Goal: Obtain resource: Download file/media

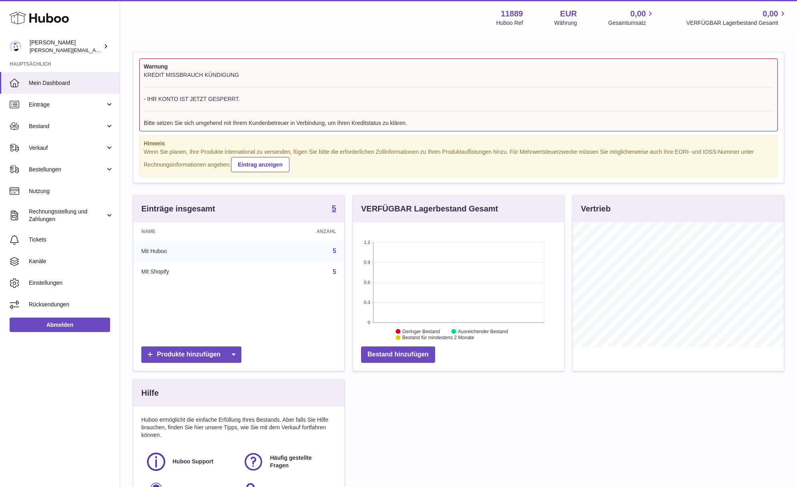
scroll to position [125, 211]
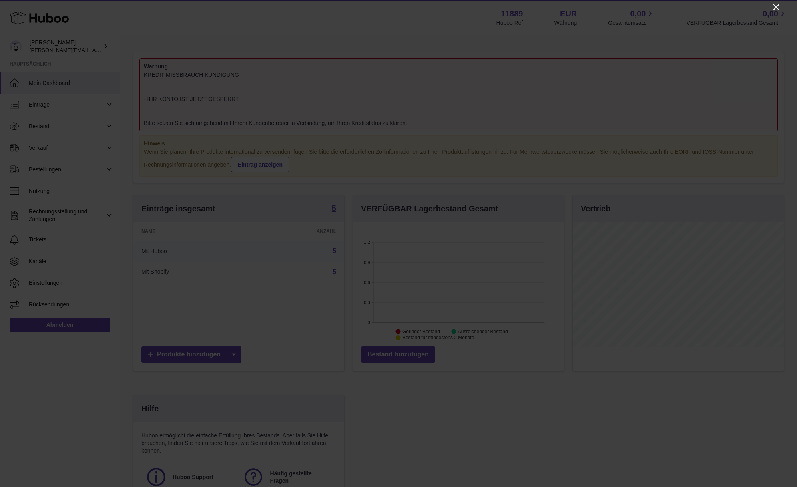
click at [774, 6] on icon "Close" at bounding box center [776, 7] width 6 height 6
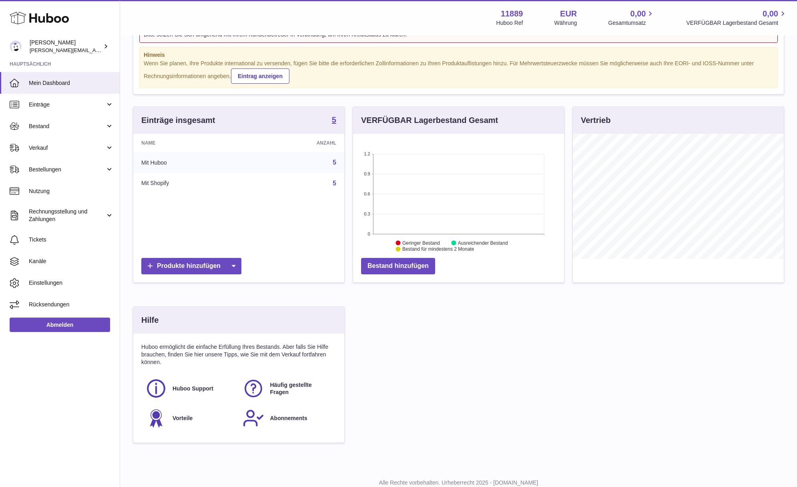
scroll to position [116, 0]
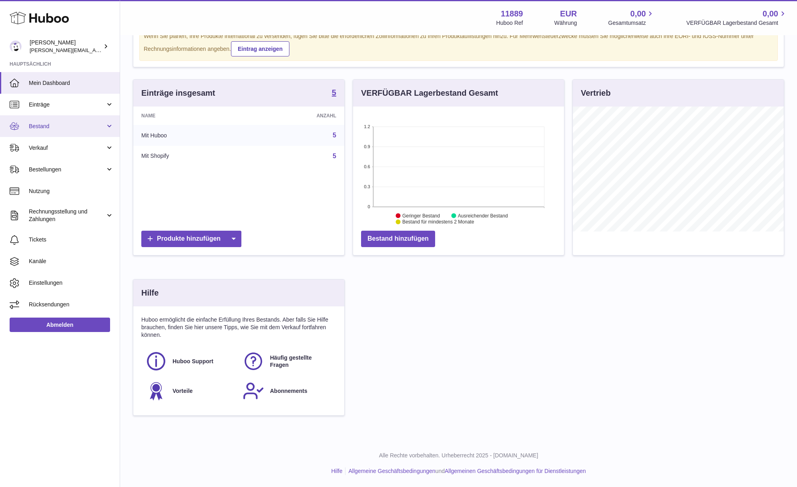
click at [58, 129] on span "Bestand" at bounding box center [67, 126] width 76 height 8
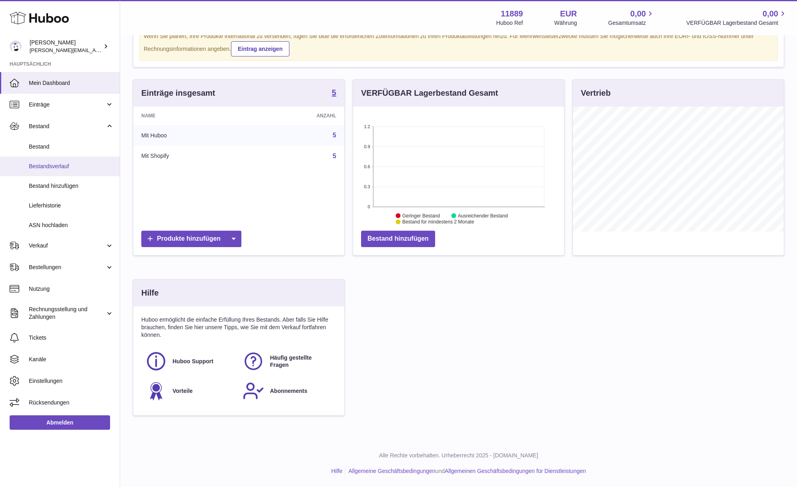
click at [54, 166] on span "Bestandsverlauf" at bounding box center [71, 166] width 85 height 8
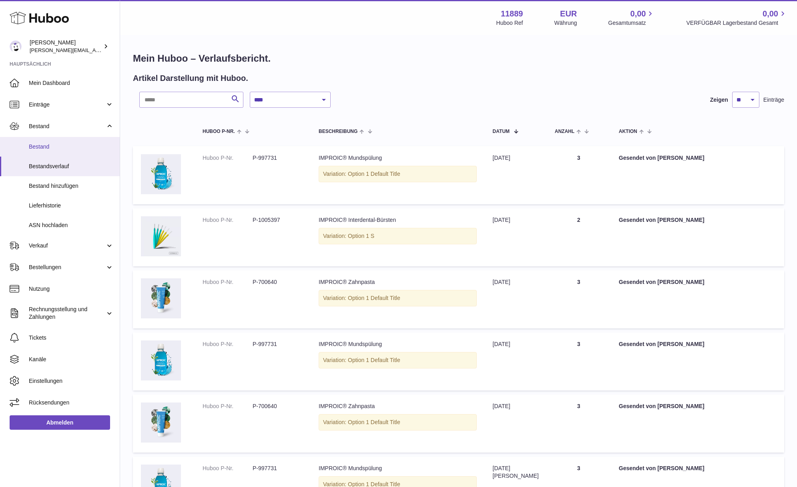
click at [61, 141] on link "Bestand" at bounding box center [60, 147] width 120 height 20
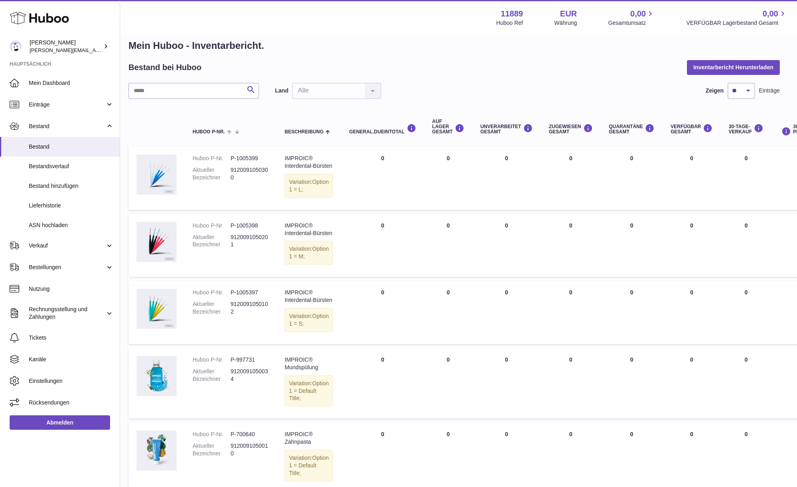
scroll to position [11, 4]
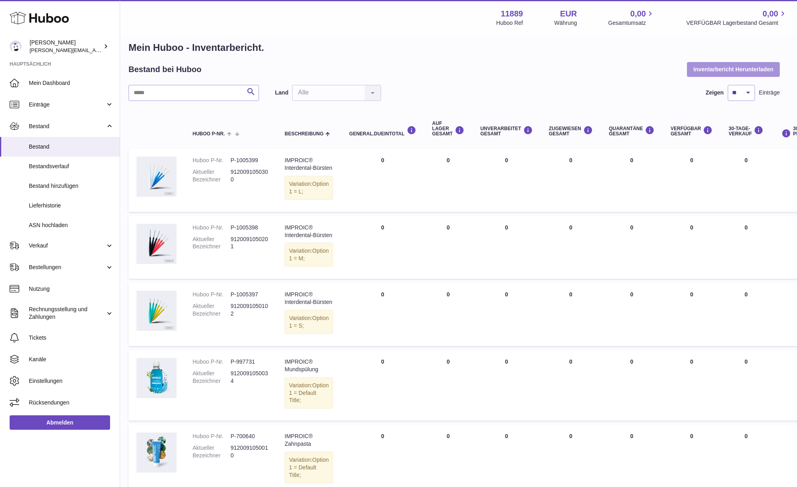
click at [719, 70] on button "Inventarbericht Herunterladen" at bounding box center [733, 69] width 93 height 14
